Goal: Task Accomplishment & Management: Use online tool/utility

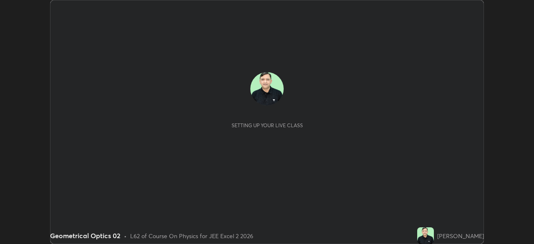
scroll to position [244, 533]
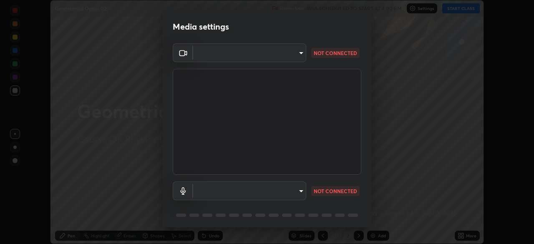
type input "f9c9e40c1fdfe5ebbc4e1433fe736b883486ebc84e0c1da292a4ca4c1bdb3432"
type input "cc6b24f64f306b83a819cfe3ad69ec83db29d8ed6e53624fa730e1126e555d50"
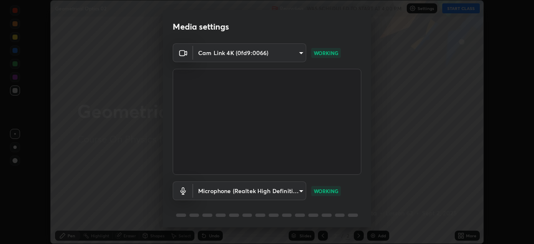
scroll to position [30, 0]
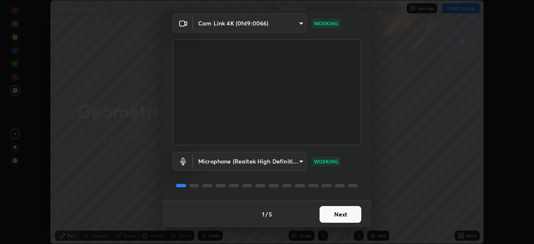
click at [330, 216] on button "Next" at bounding box center [340, 214] width 42 height 17
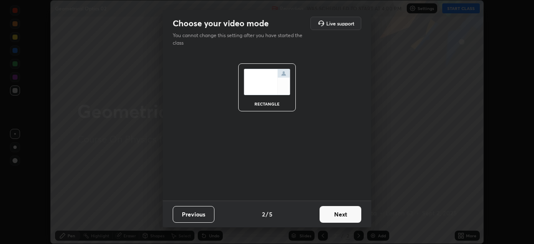
scroll to position [0, 0]
click at [337, 214] on button "Next" at bounding box center [340, 214] width 42 height 17
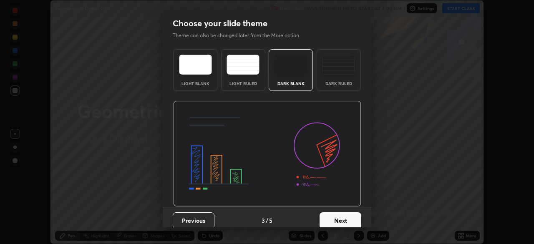
click at [339, 217] on button "Next" at bounding box center [340, 220] width 42 height 17
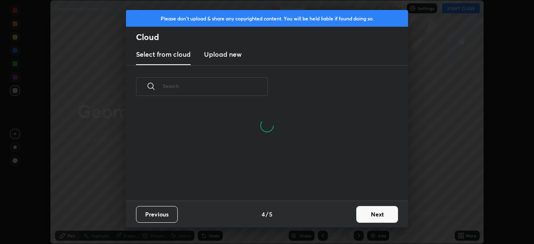
click at [365, 213] on button "Next" at bounding box center [377, 214] width 42 height 17
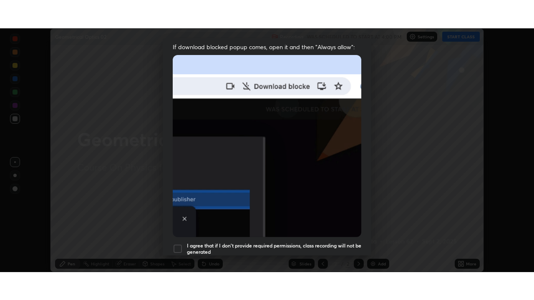
scroll to position [200, 0]
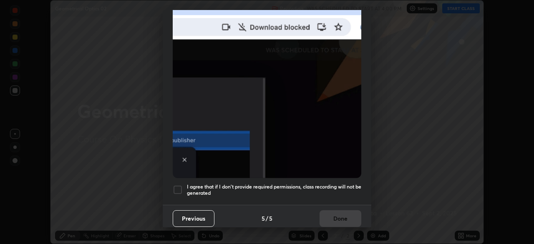
click at [182, 188] on div at bounding box center [178, 190] width 10 height 10
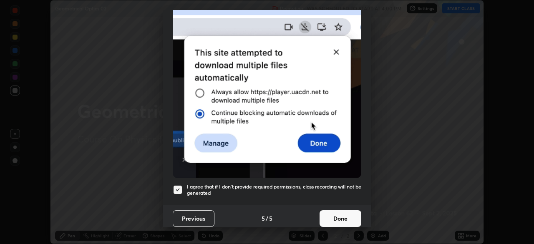
click at [345, 214] on button "Done" at bounding box center [340, 218] width 42 height 17
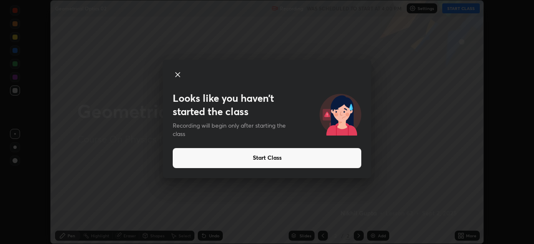
click at [273, 161] on button "Start Class" at bounding box center [267, 158] width 188 height 20
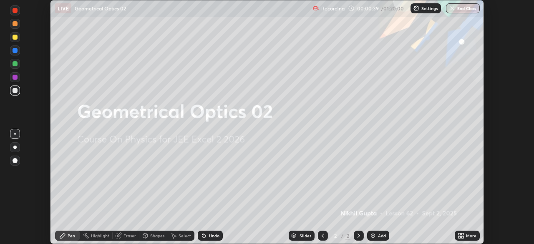
click at [379, 236] on div "Add" at bounding box center [382, 235] width 8 height 4
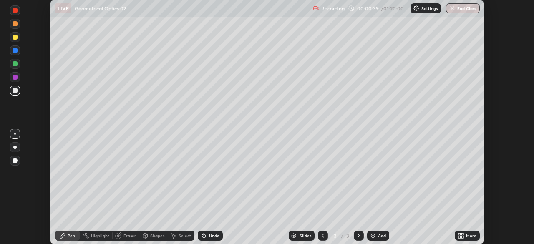
click at [464, 235] on div "More" at bounding box center [466, 236] width 25 height 10
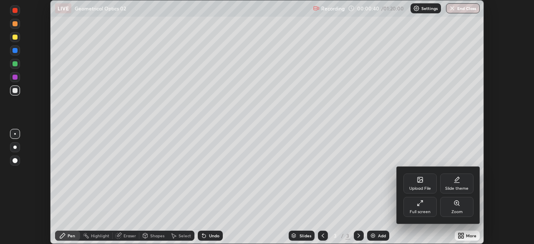
click at [421, 208] on div "Full screen" at bounding box center [419, 207] width 33 height 20
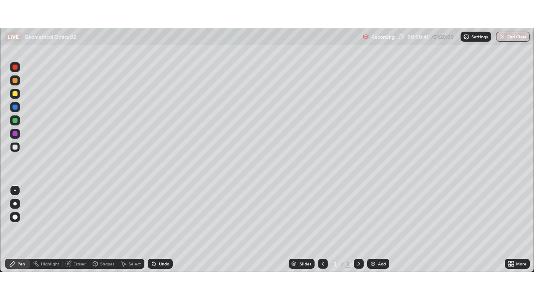
scroll to position [300, 534]
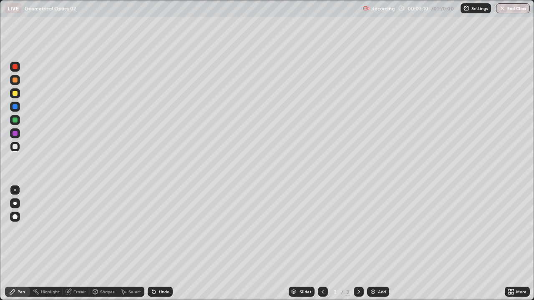
click at [512, 243] on icon at bounding box center [512, 293] width 2 height 2
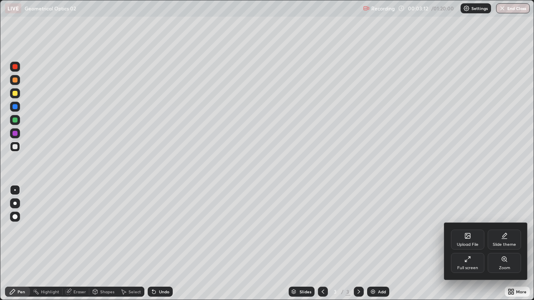
click at [515, 243] on div at bounding box center [267, 150] width 534 height 300
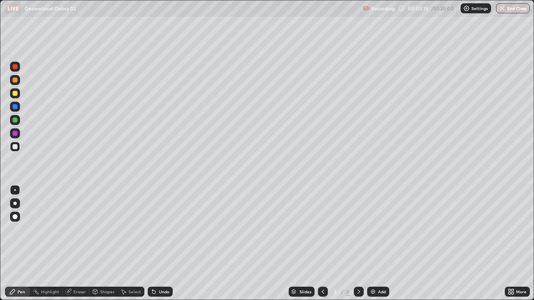
click at [106, 243] on div "Shapes" at bounding box center [107, 292] width 14 height 4
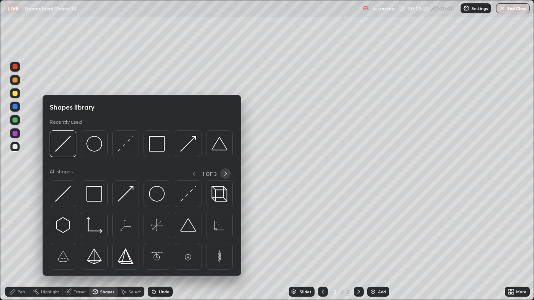
click at [226, 175] on icon at bounding box center [225, 174] width 3 height 4
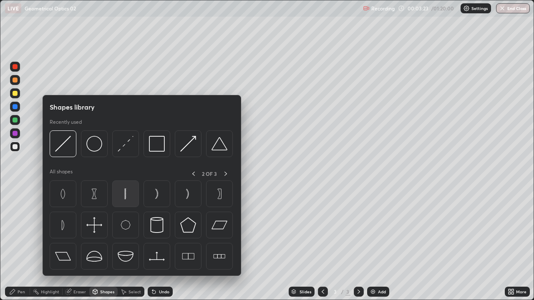
click at [126, 201] on img at bounding box center [126, 194] width 16 height 16
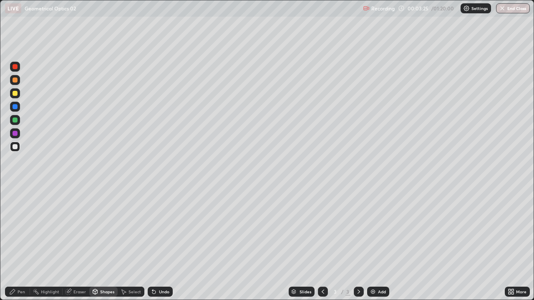
click at [18, 80] on div at bounding box center [15, 80] width 10 height 10
click at [132, 243] on div "Select" at bounding box center [134, 292] width 13 height 4
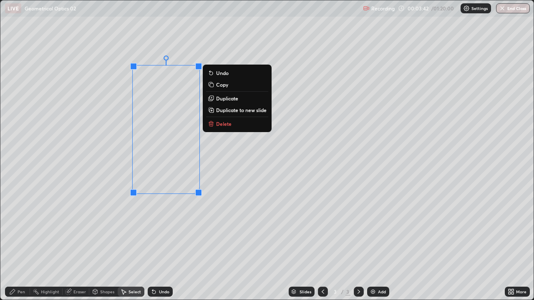
click at [163, 243] on div "Undo" at bounding box center [164, 292] width 10 height 4
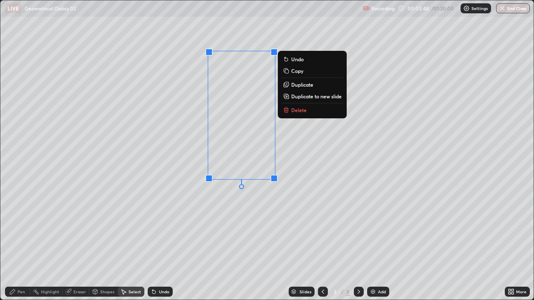
click at [216, 209] on div "0 ° Undo Copy Duplicate Duplicate to new slide Delete" at bounding box center [266, 149] width 533 height 299
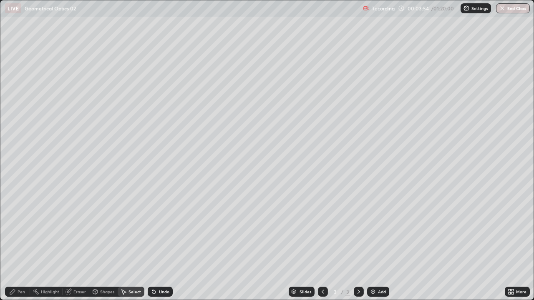
click at [20, 243] on div "Pen" at bounding box center [22, 292] width 8 height 4
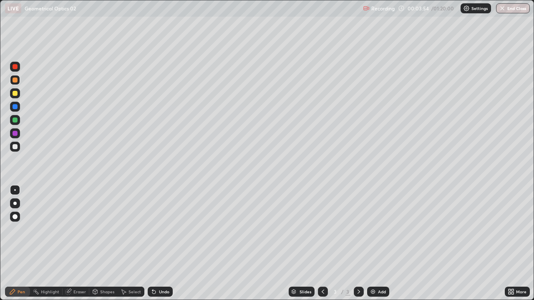
click at [17, 150] on div at bounding box center [15, 147] width 10 height 10
click at [15, 107] on div at bounding box center [15, 106] width 5 height 5
click at [15, 150] on div at bounding box center [15, 147] width 10 height 10
click at [379, 243] on div "Add" at bounding box center [382, 292] width 8 height 4
click at [17, 81] on div at bounding box center [15, 80] width 5 height 5
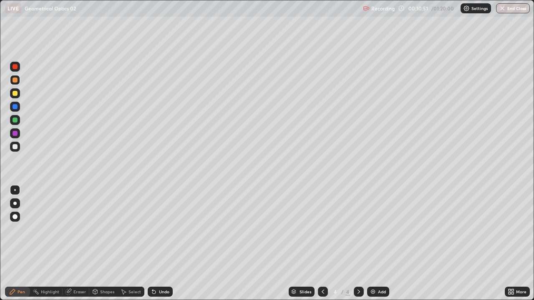
click at [15, 148] on div at bounding box center [15, 146] width 5 height 5
click at [106, 243] on div "Shapes" at bounding box center [107, 292] width 14 height 4
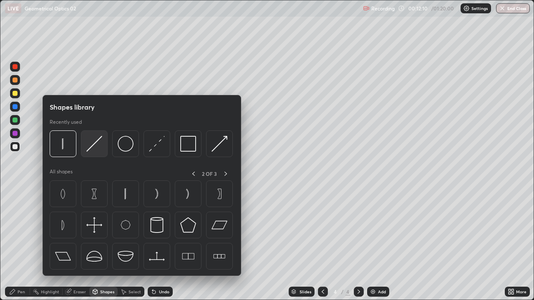
click at [97, 151] on img at bounding box center [94, 144] width 16 height 16
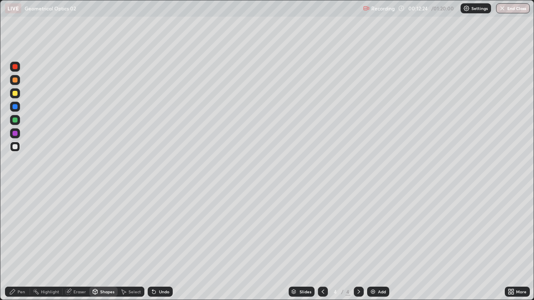
click at [15, 107] on div at bounding box center [15, 106] width 5 height 5
click at [15, 147] on div at bounding box center [15, 146] width 5 height 5
click at [77, 243] on div "Eraser" at bounding box center [79, 292] width 13 height 4
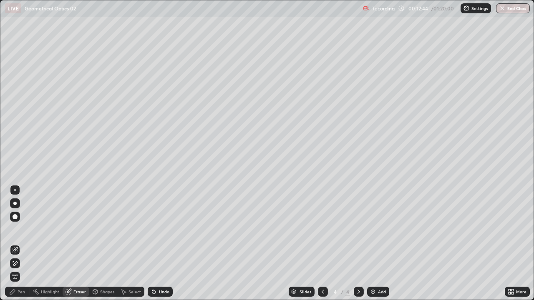
click at [21, 243] on div "Pen" at bounding box center [22, 292] width 8 height 4
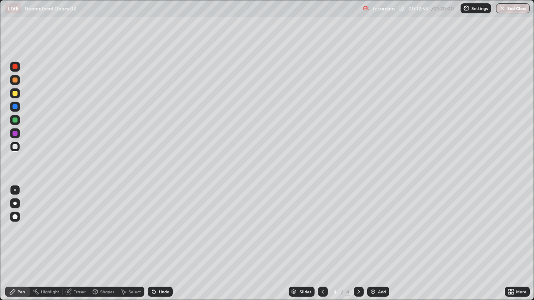
click at [14, 96] on div at bounding box center [15, 93] width 10 height 10
click at [165, 243] on div "Undo" at bounding box center [160, 292] width 25 height 10
click at [106, 243] on div "Shapes" at bounding box center [107, 292] width 14 height 4
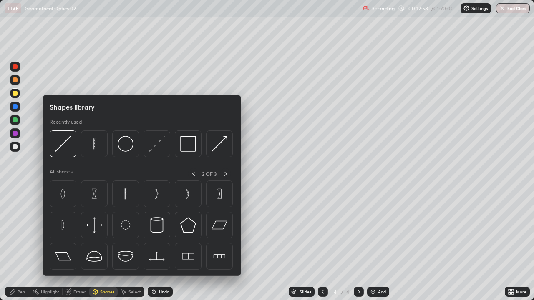
click at [67, 151] on img at bounding box center [63, 144] width 16 height 16
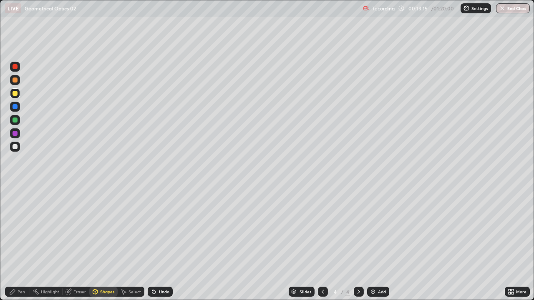
click at [81, 243] on div "Eraser" at bounding box center [79, 292] width 13 height 4
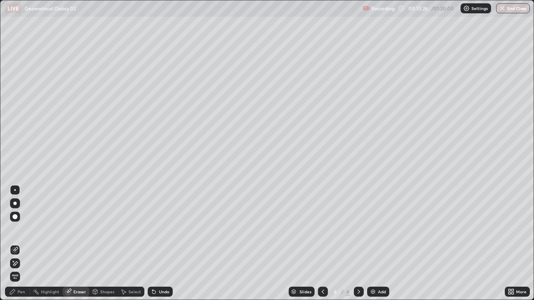
click at [25, 243] on div "Pen" at bounding box center [17, 292] width 25 height 10
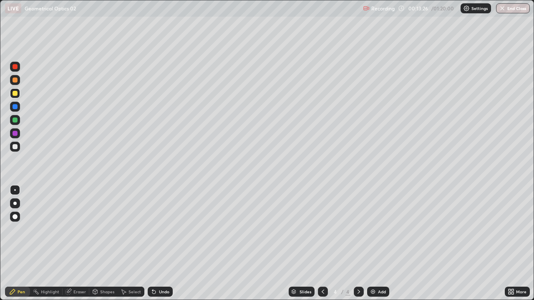
click at [25, 243] on div "Pen" at bounding box center [22, 292] width 8 height 4
click at [382, 243] on div "Add" at bounding box center [382, 292] width 8 height 4
click at [15, 147] on div at bounding box center [15, 146] width 5 height 5
click at [380, 243] on div "Add" at bounding box center [382, 292] width 8 height 4
click at [15, 94] on div at bounding box center [15, 93] width 5 height 5
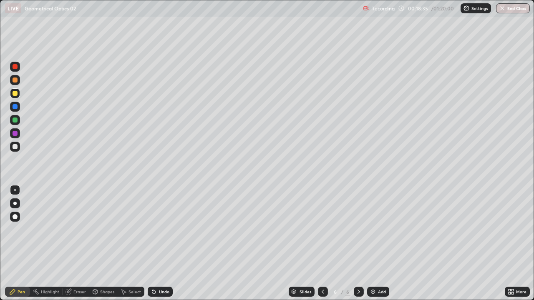
click at [15, 147] on div at bounding box center [15, 146] width 5 height 5
click at [380, 243] on div "Add" at bounding box center [382, 292] width 8 height 4
click at [17, 122] on div at bounding box center [15, 120] width 5 height 5
click at [106, 243] on div "Shapes" at bounding box center [107, 292] width 14 height 4
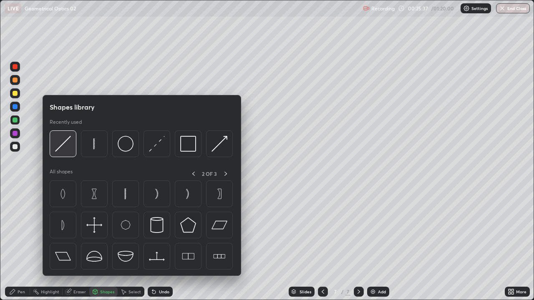
click at [68, 148] on img at bounding box center [63, 144] width 16 height 16
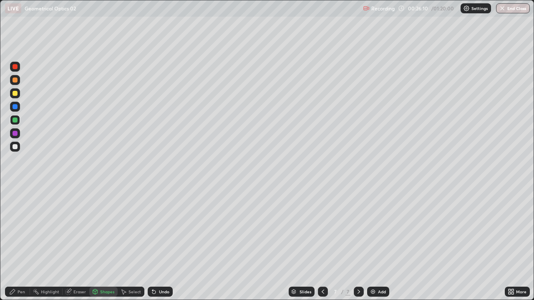
click at [14, 147] on div at bounding box center [15, 146] width 5 height 5
click at [165, 243] on div "Undo" at bounding box center [164, 292] width 10 height 4
click at [16, 243] on div "Pen" at bounding box center [17, 292] width 25 height 10
click at [163, 243] on div "Undo" at bounding box center [164, 292] width 10 height 4
click at [130, 243] on div "Select" at bounding box center [134, 292] width 13 height 4
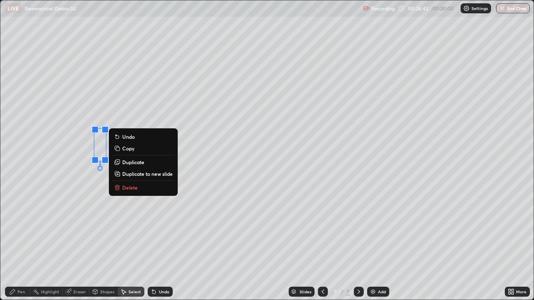
click at [140, 162] on p "Duplicate" at bounding box center [133, 162] width 22 height 7
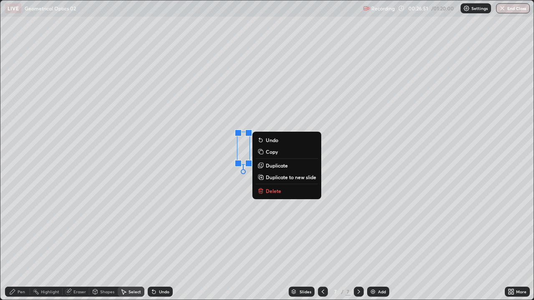
click at [234, 197] on div "0 ° Undo Copy Duplicate Duplicate to new slide Delete" at bounding box center [266, 149] width 533 height 299
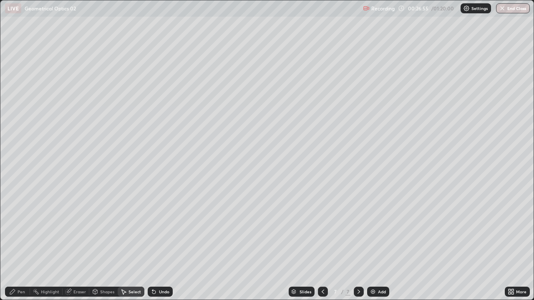
click at [22, 243] on div "Pen" at bounding box center [22, 292] width 8 height 4
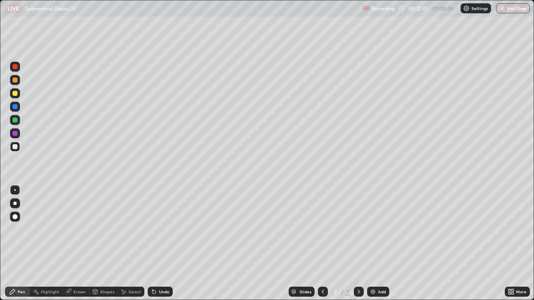
click at [105, 243] on div "Shapes" at bounding box center [107, 292] width 14 height 4
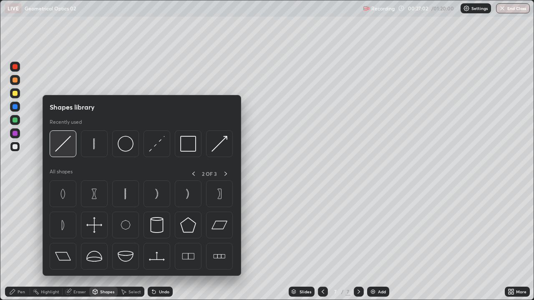
click at [61, 147] on img at bounding box center [63, 144] width 16 height 16
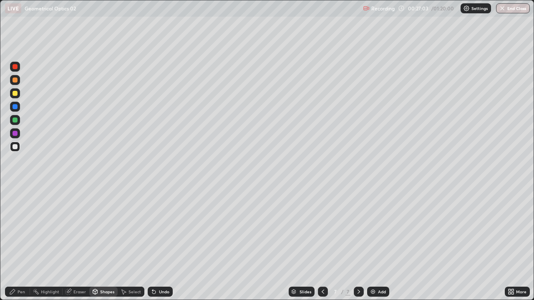
click at [15, 95] on div at bounding box center [15, 93] width 5 height 5
click at [15, 147] on div at bounding box center [15, 146] width 5 height 5
click at [163, 243] on div "Undo" at bounding box center [164, 292] width 10 height 4
click at [19, 243] on div "Pen" at bounding box center [22, 292] width 8 height 4
click at [378, 243] on div "Add" at bounding box center [382, 292] width 8 height 4
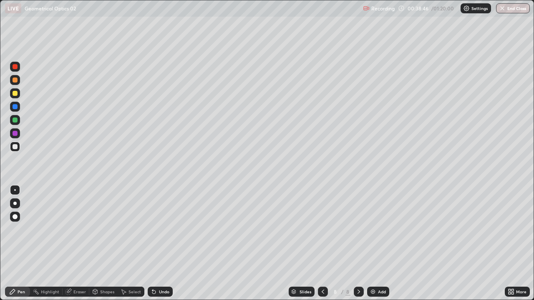
click at [18, 121] on div at bounding box center [15, 120] width 10 height 10
click at [15, 147] on div at bounding box center [15, 146] width 5 height 5
click at [132, 243] on div "Select" at bounding box center [134, 292] width 13 height 4
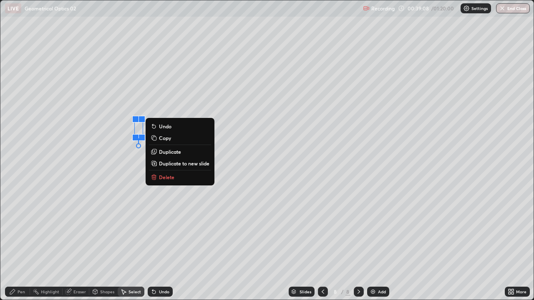
click at [178, 152] on p "Duplicate" at bounding box center [170, 151] width 22 height 7
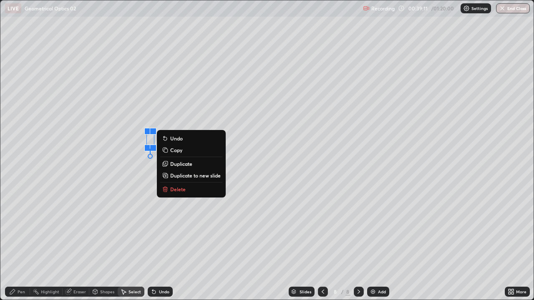
click at [161, 243] on div "Undo" at bounding box center [160, 292] width 25 height 10
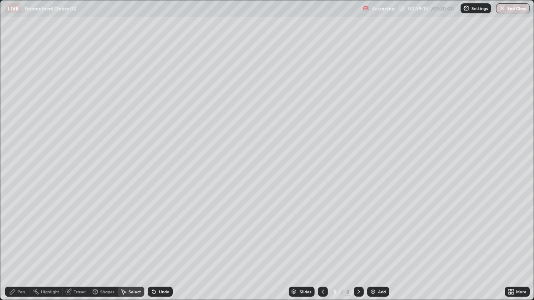
click at [161, 243] on div "Undo" at bounding box center [164, 292] width 10 height 4
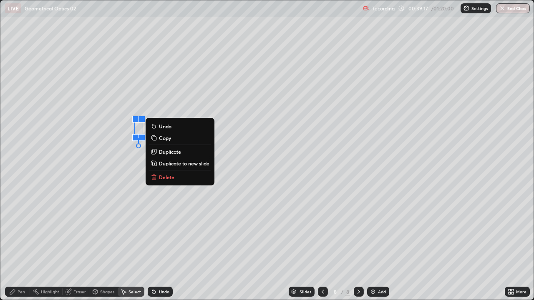
click at [172, 151] on p "Duplicate" at bounding box center [170, 151] width 22 height 7
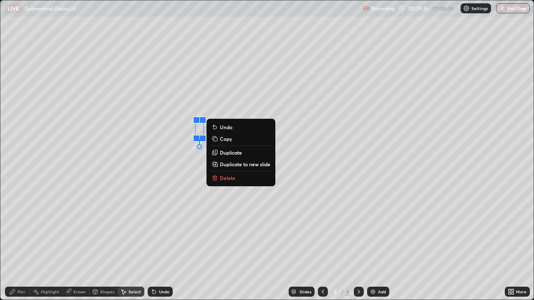
click at [191, 166] on div "0 ° Undo Copy Duplicate Duplicate to new slide Delete" at bounding box center [266, 149] width 533 height 299
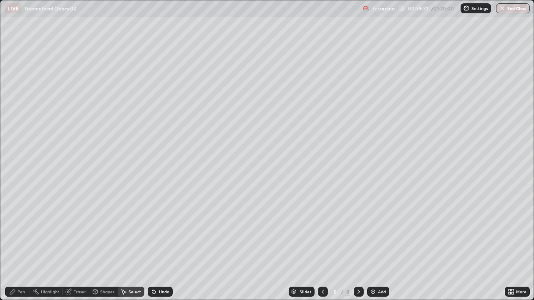
click at [20, 243] on div "Pen" at bounding box center [22, 292] width 8 height 4
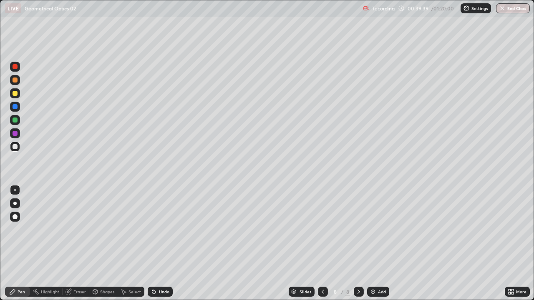
click at [133, 243] on div "Select" at bounding box center [134, 292] width 13 height 4
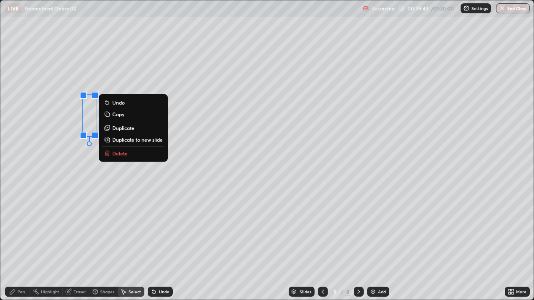
click at [126, 128] on p "Duplicate" at bounding box center [123, 128] width 22 height 7
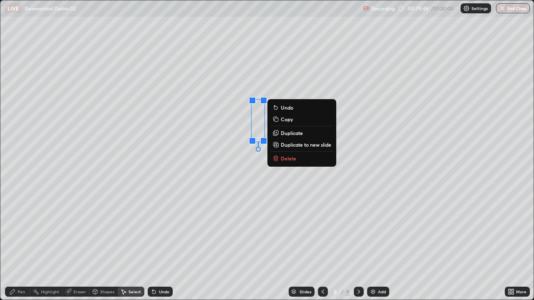
click at [232, 188] on div "0 ° Undo Copy Duplicate Duplicate to new slide Delete" at bounding box center [266, 149] width 533 height 299
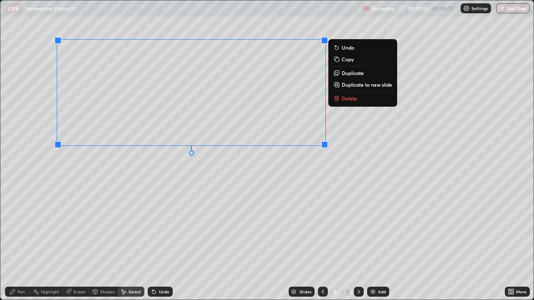
click at [360, 86] on p "Duplicate to new slide" at bounding box center [366, 84] width 50 height 7
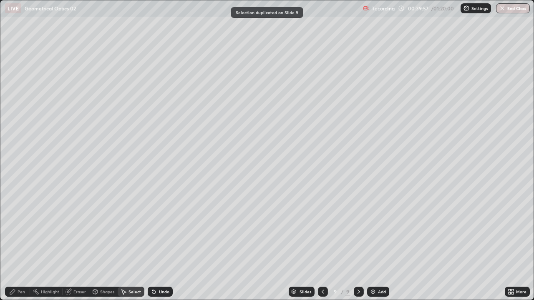
click at [322, 243] on icon at bounding box center [322, 292] width 7 height 7
click at [20, 243] on div "Pen" at bounding box center [22, 292] width 8 height 4
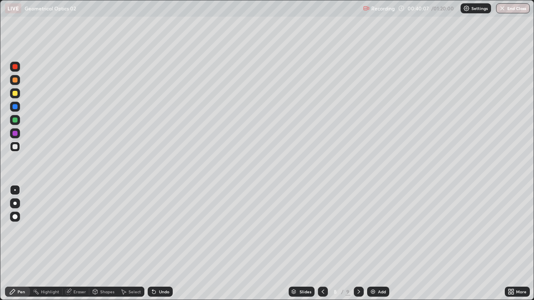
click at [16, 93] on div at bounding box center [15, 93] width 5 height 5
click at [15, 148] on div at bounding box center [15, 146] width 5 height 5
click at [358, 243] on icon at bounding box center [358, 292] width 7 height 7
click at [15, 96] on div at bounding box center [15, 93] width 10 height 10
click at [16, 147] on div at bounding box center [15, 146] width 5 height 5
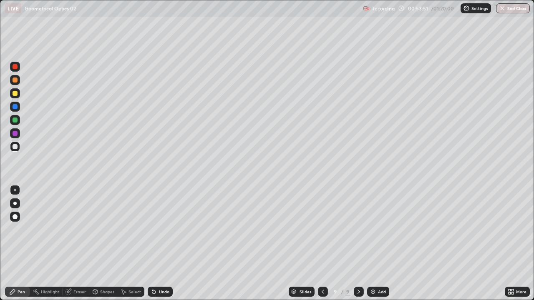
click at [379, 243] on div "Add" at bounding box center [382, 292] width 8 height 4
click at [18, 122] on div at bounding box center [15, 120] width 10 height 10
click at [13, 92] on div at bounding box center [15, 93] width 5 height 5
click at [17, 151] on div at bounding box center [15, 147] width 10 height 10
click at [17, 97] on div at bounding box center [15, 93] width 10 height 10
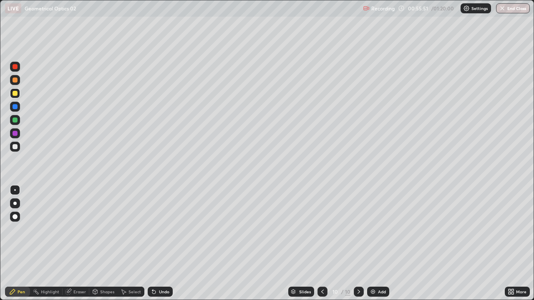
click at [15, 147] on div at bounding box center [15, 146] width 5 height 5
click at [381, 243] on div "Add" at bounding box center [382, 292] width 8 height 4
click at [14, 94] on div at bounding box center [15, 93] width 5 height 5
click at [15, 107] on div at bounding box center [15, 106] width 5 height 5
click at [15, 148] on div at bounding box center [15, 146] width 5 height 5
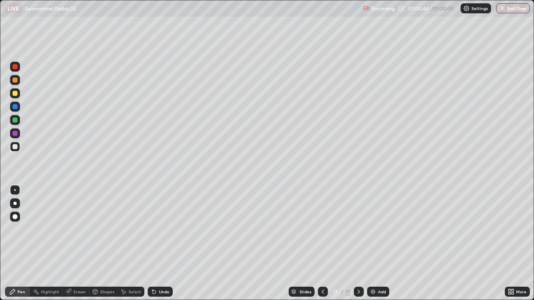
click at [108, 243] on div "Shapes" at bounding box center [107, 292] width 14 height 4
click at [76, 243] on div "Eraser" at bounding box center [79, 292] width 13 height 4
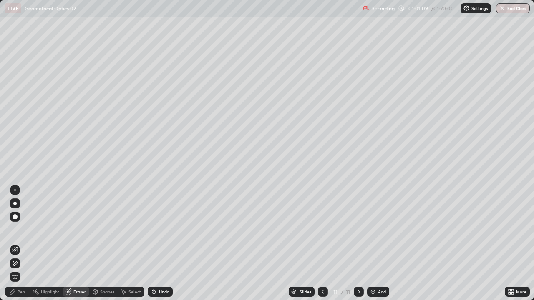
click at [19, 243] on div "Pen" at bounding box center [17, 292] width 25 height 10
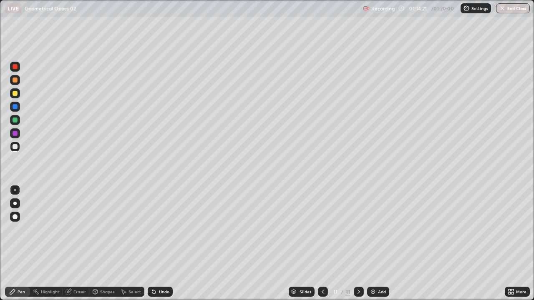
click at [133, 243] on div "Select" at bounding box center [134, 292] width 13 height 4
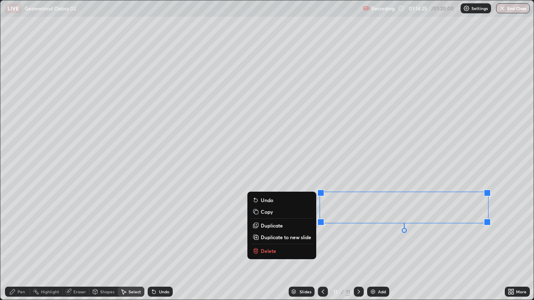
click at [289, 238] on p "Duplicate to new slide" at bounding box center [286, 237] width 50 height 7
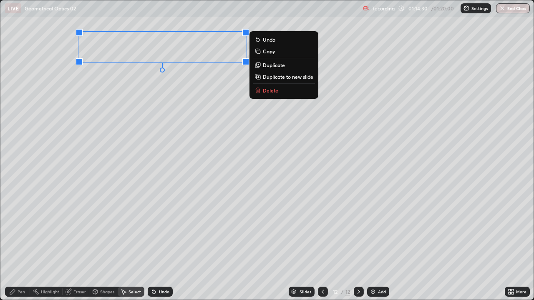
click at [134, 115] on div "0 ° Undo Copy Duplicate Duplicate to new slide Delete" at bounding box center [266, 149] width 533 height 299
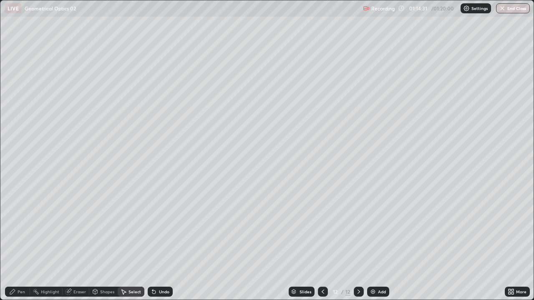
click at [19, 243] on div "Pen" at bounding box center [22, 292] width 8 height 4
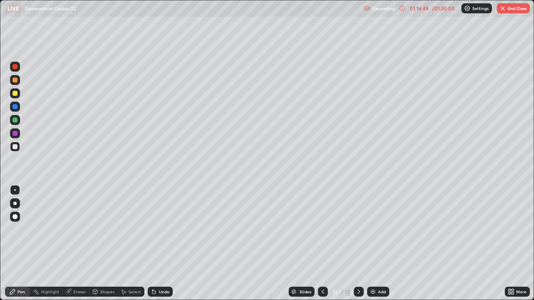
click at [512, 10] on button "End Class" at bounding box center [513, 8] width 33 height 10
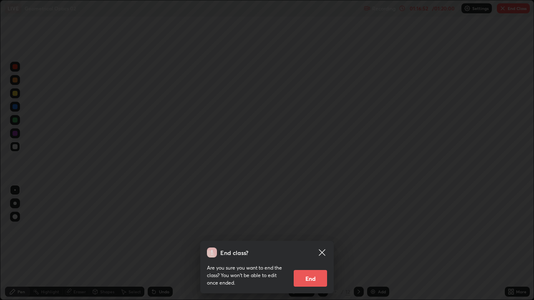
click at [343, 243] on div "End class? Are you sure you want to end the class? You won’t be able to edit on…" at bounding box center [267, 150] width 534 height 300
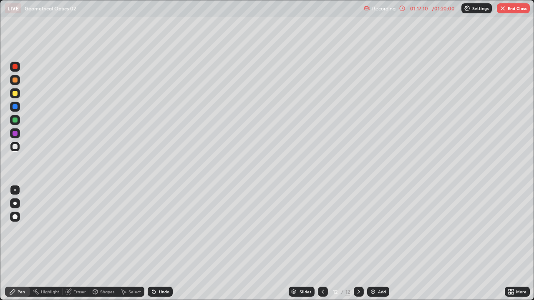
click at [508, 7] on button "End Class" at bounding box center [513, 8] width 33 height 10
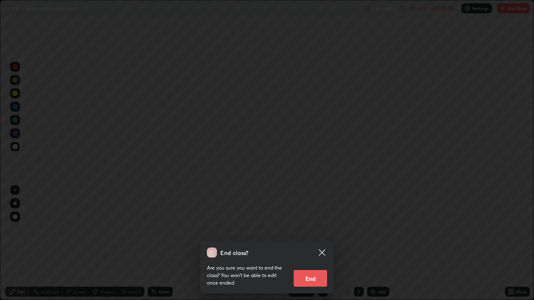
click at [303, 243] on button "End" at bounding box center [310, 278] width 33 height 17
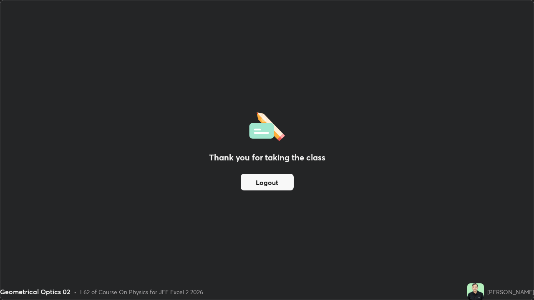
click at [263, 186] on button "Logout" at bounding box center [267, 182] width 53 height 17
